Goal: Find specific page/section: Find specific page/section

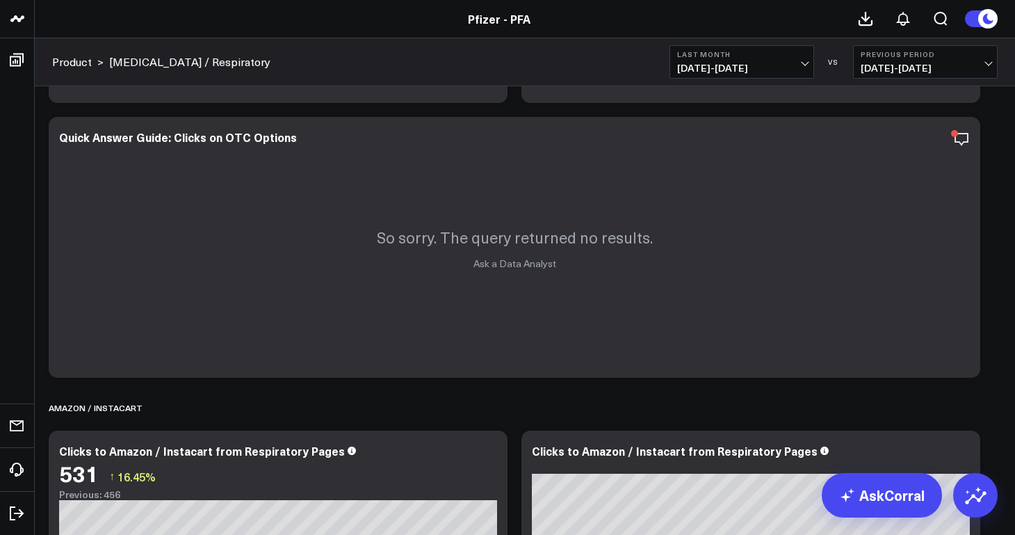
scroll to position [3125, 0]
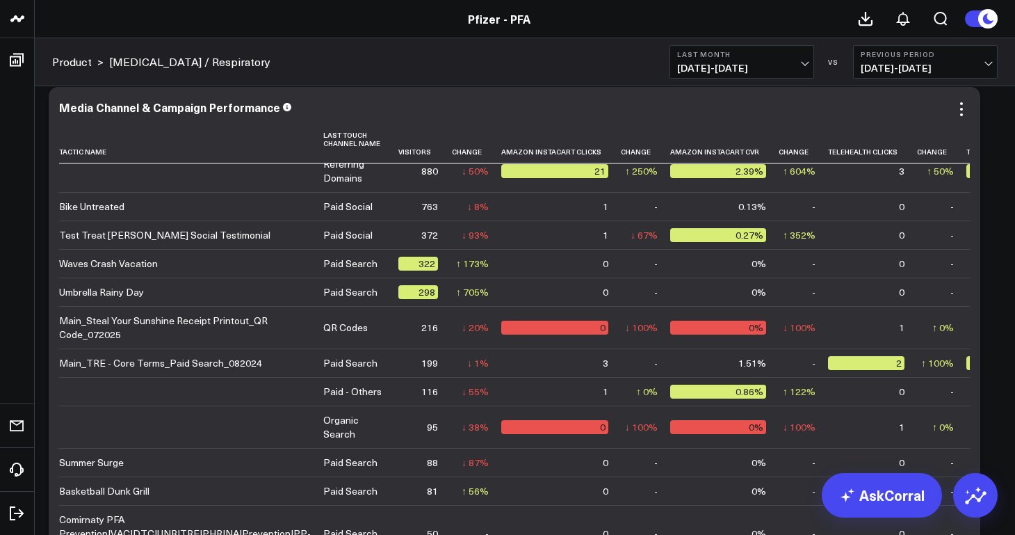
scroll to position [5562, 0]
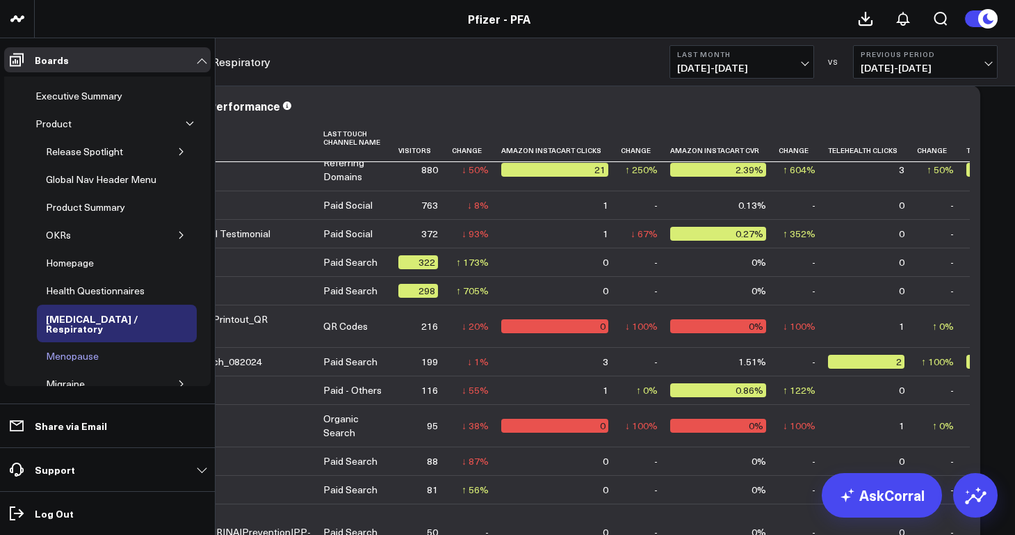
click at [83, 348] on div "Menopause" at bounding box center [72, 356] width 60 height 17
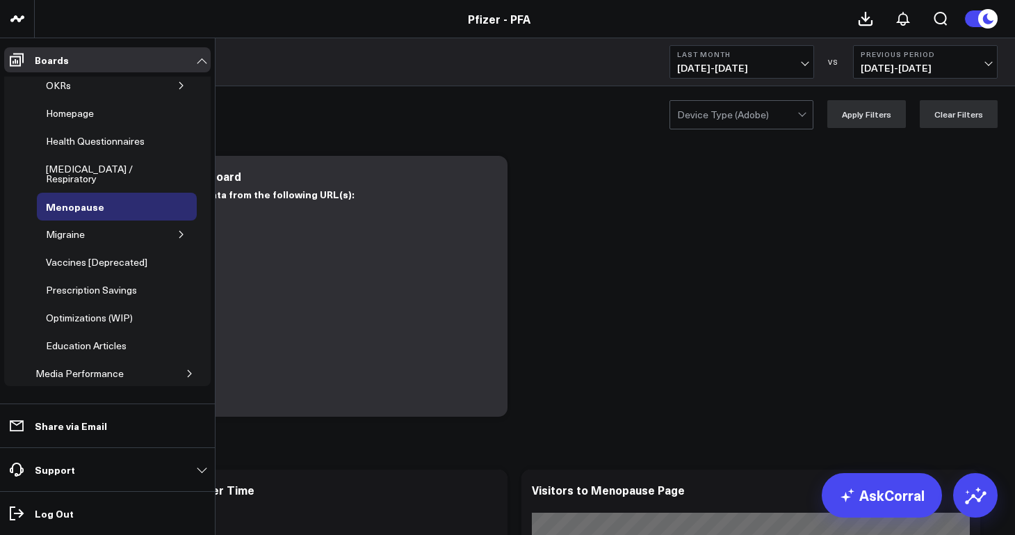
scroll to position [136, 0]
